Goal: Task Accomplishment & Management: Manage account settings

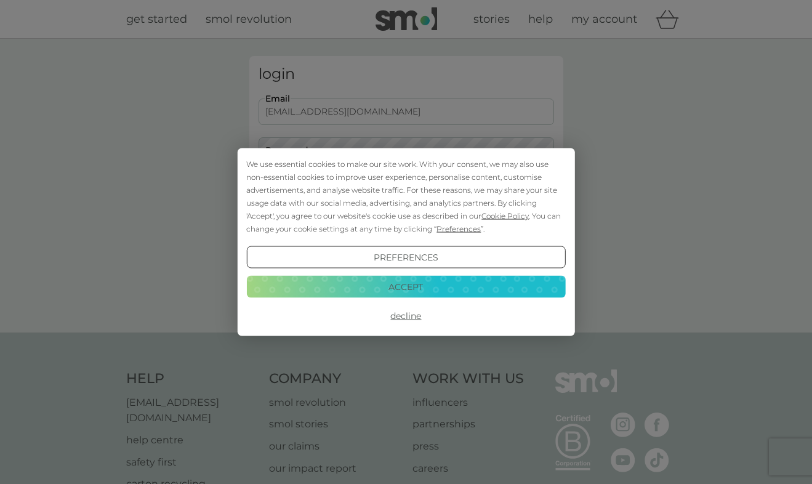
type input "djenkins@dj-photo.com"
click at [406, 193] on button "Login" at bounding box center [406, 194] width 295 height 36
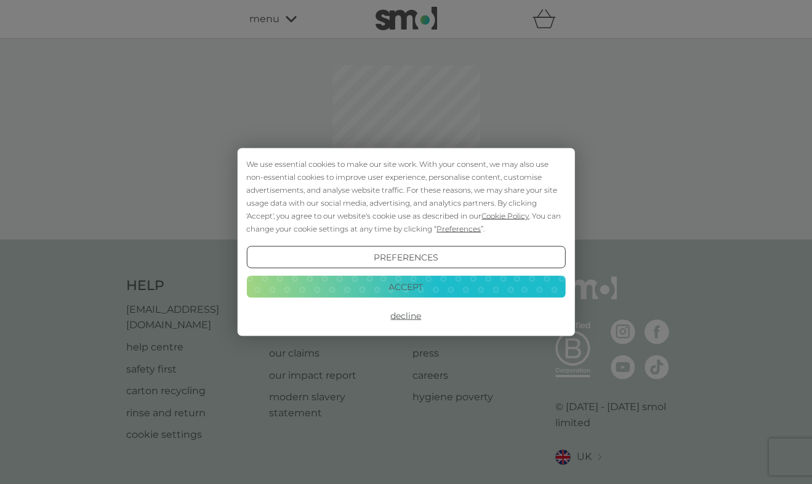
click at [402, 317] on button "Decline" at bounding box center [405, 316] width 319 height 22
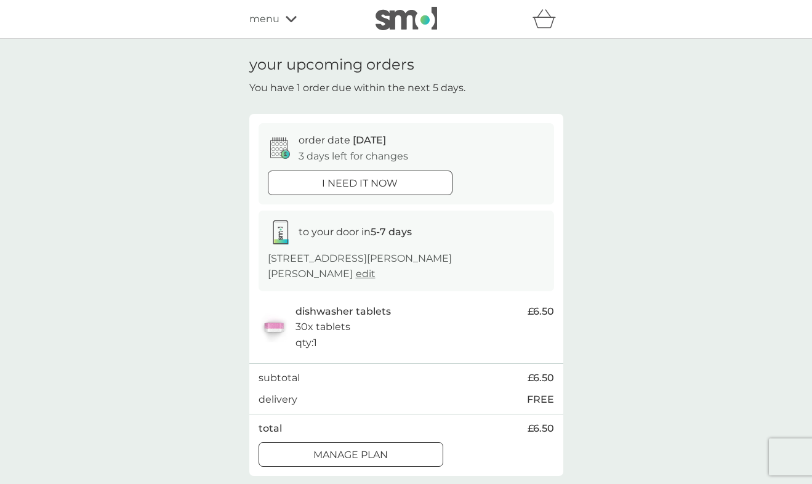
scroll to position [20, 0]
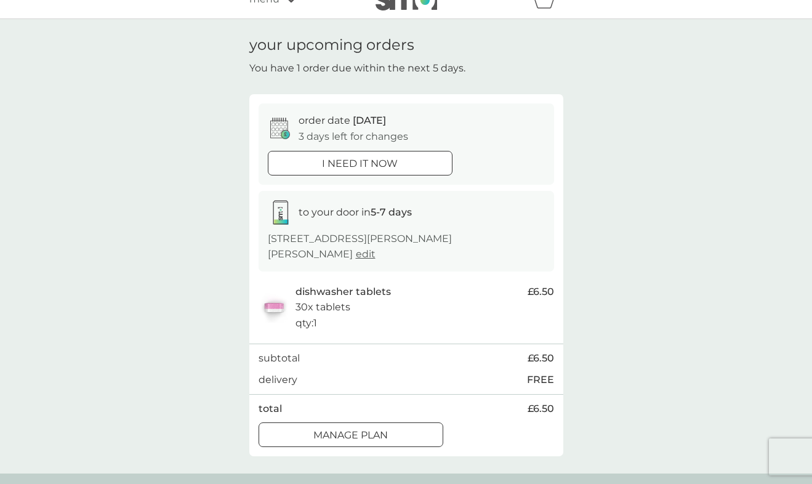
click at [378, 427] on p "Manage plan" at bounding box center [350, 435] width 74 height 16
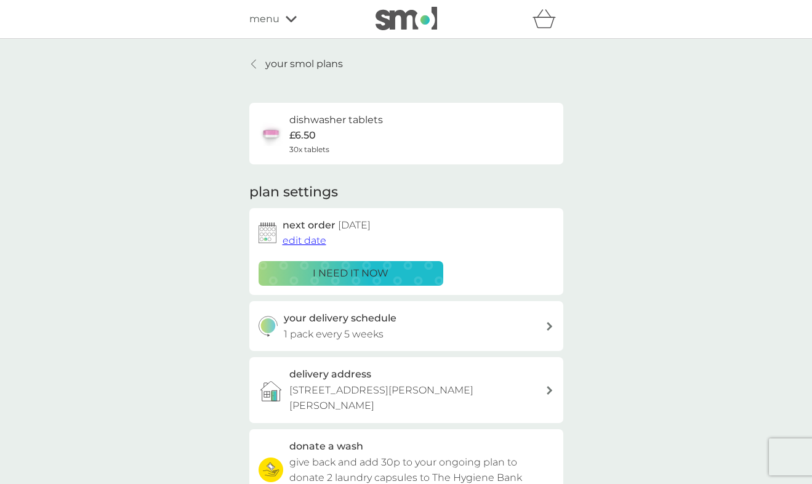
click at [299, 239] on span "edit date" at bounding box center [305, 241] width 44 height 12
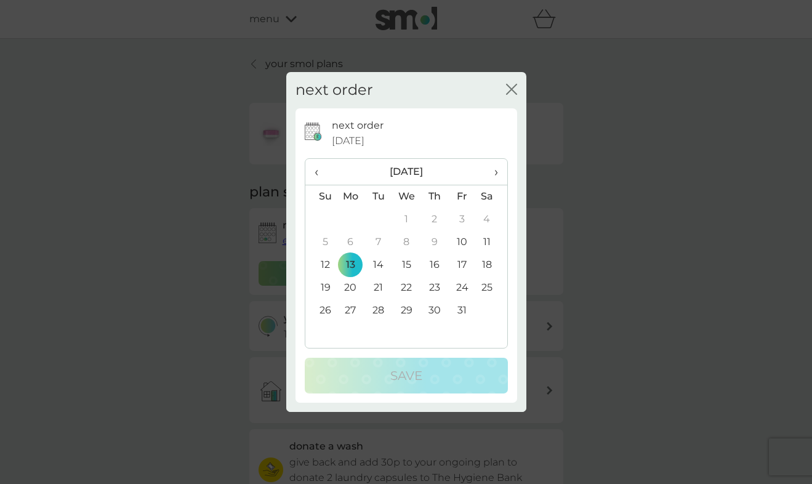
click at [348, 283] on td "20" at bounding box center [351, 287] width 28 height 23
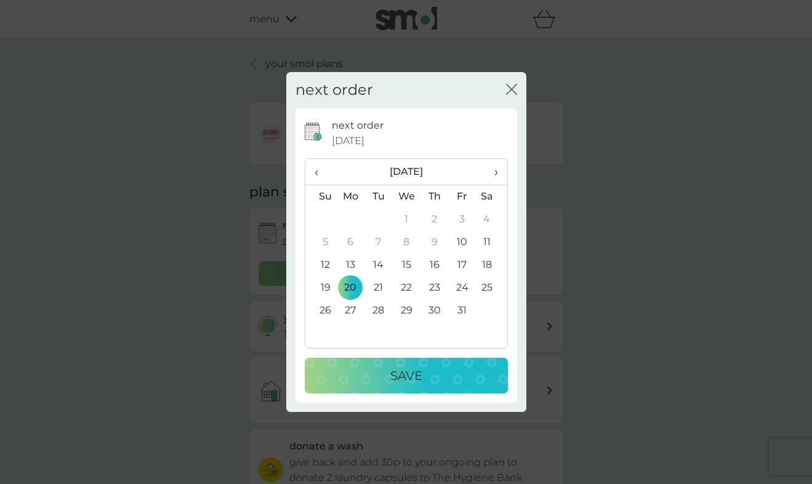
click at [434, 263] on td "16" at bounding box center [434, 265] width 28 height 23
click at [409, 368] on p "Save" at bounding box center [406, 376] width 32 height 20
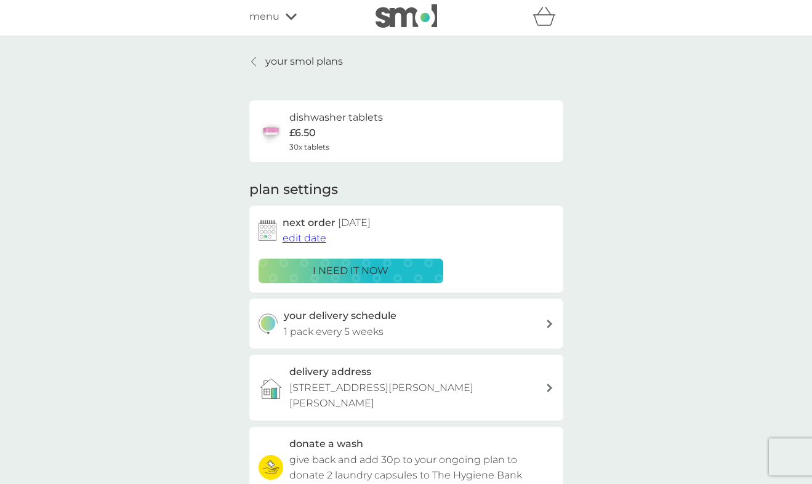
scroll to position [7, 0]
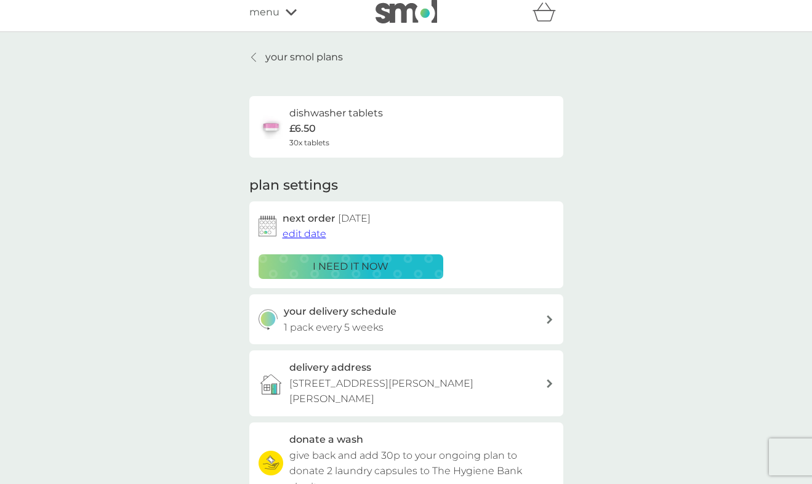
click at [544, 322] on div "your delivery schedule 1 pack every 5 weeks" at bounding box center [415, 318] width 262 height 31
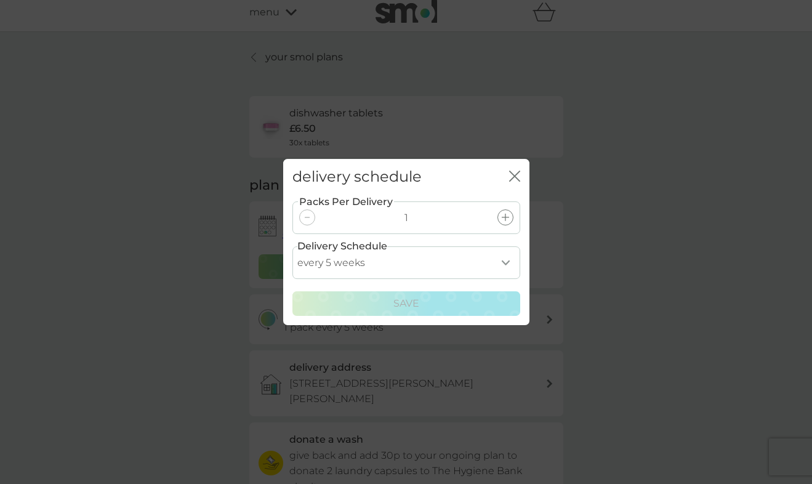
select select "42"
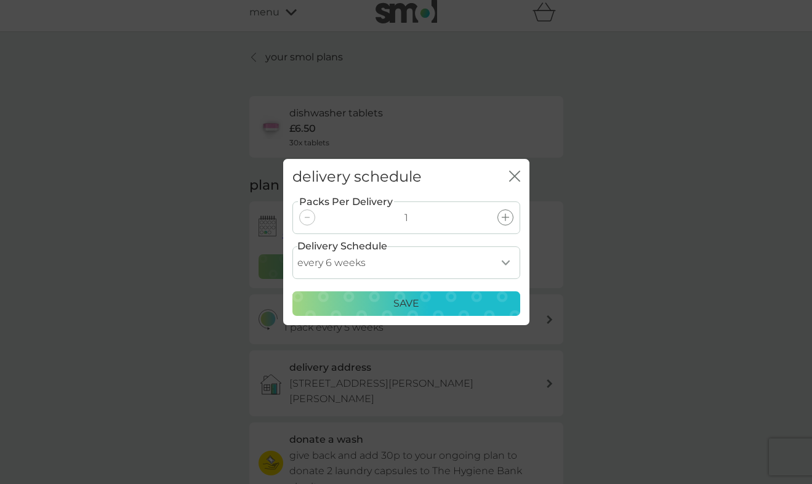
click at [422, 305] on div "Save" at bounding box center [406, 303] width 212 height 16
